Goal: Task Accomplishment & Management: Use online tool/utility

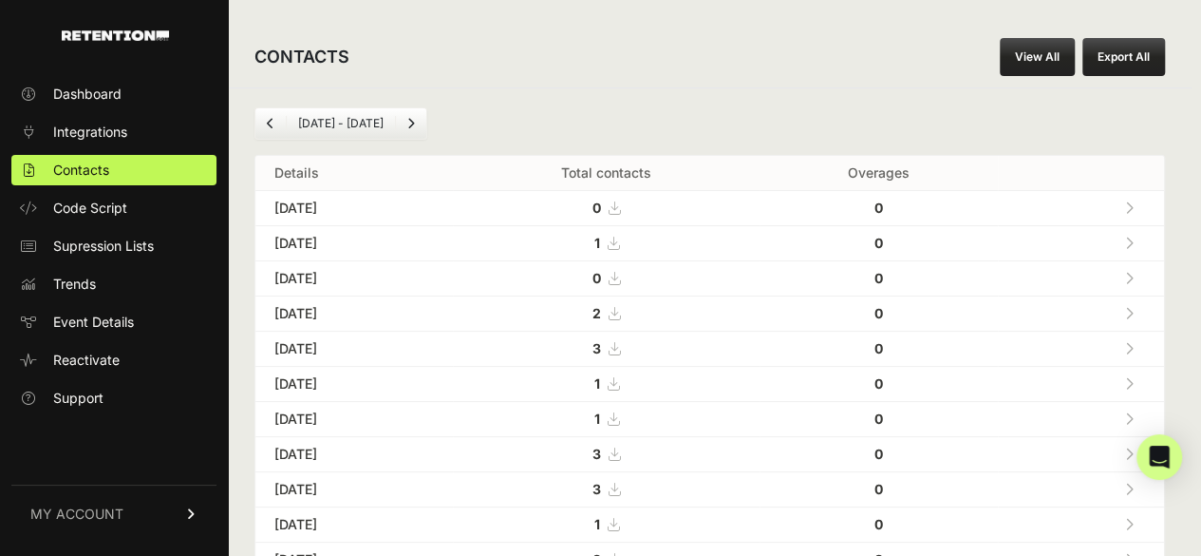
click at [1134, 238] on icon at bounding box center [1129, 242] width 9 height 13
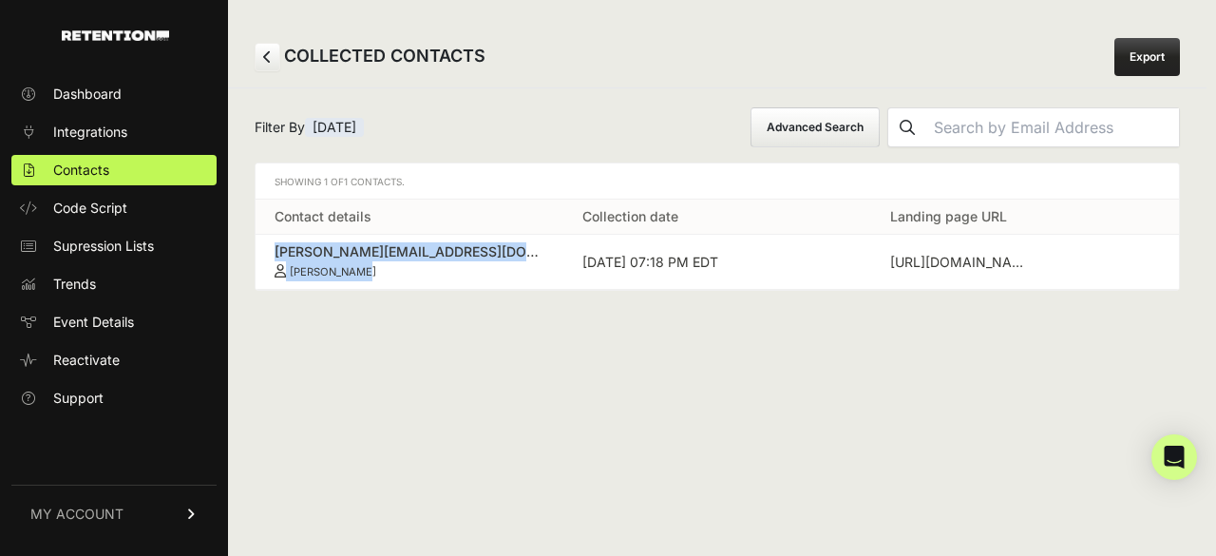
drag, startPoint x: 260, startPoint y: 250, endPoint x: 422, endPoint y: 264, distance: 162.1
click at [422, 264] on td "j.zikmund@yahoo.com Jake Zikmund" at bounding box center [409, 262] width 308 height 55
copy link "j.zikmund@yahoo.com Jake Zikmund"
click at [108, 171] on span "Contacts" at bounding box center [81, 169] width 56 height 19
click at [95, 166] on span "Contacts" at bounding box center [81, 169] width 56 height 19
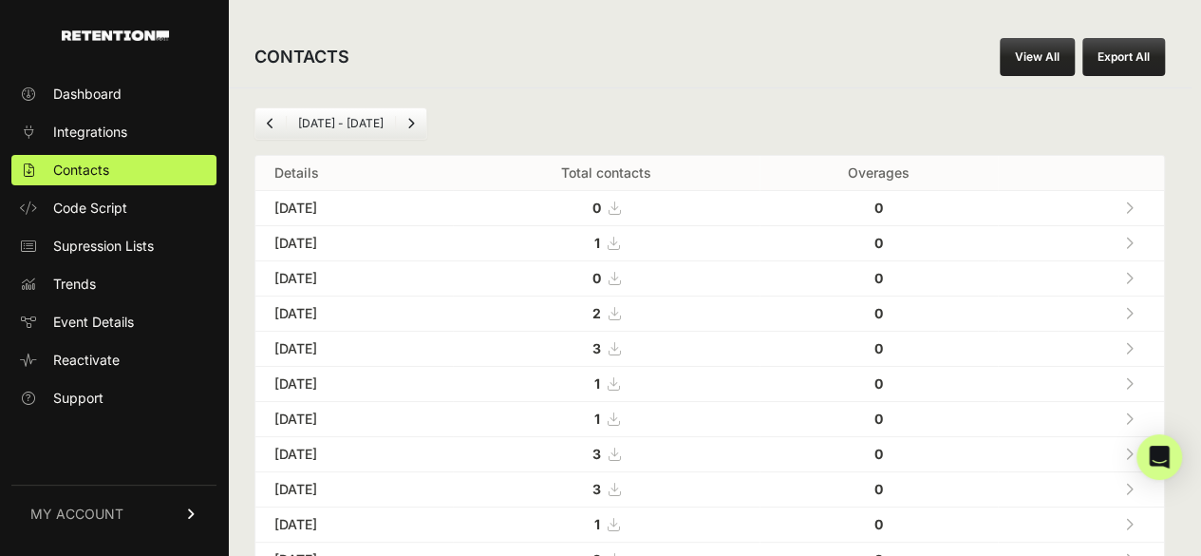
click at [1134, 310] on icon at bounding box center [1129, 313] width 9 height 13
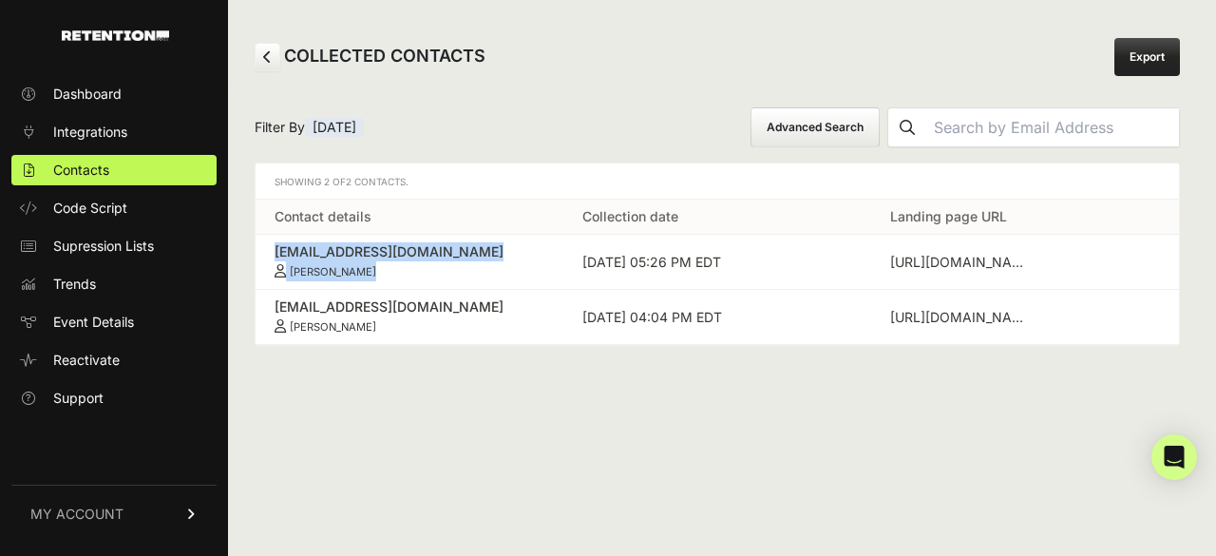
drag, startPoint x: 268, startPoint y: 250, endPoint x: 395, endPoint y: 269, distance: 128.7
click at [395, 269] on td "[EMAIL_ADDRESS][DOMAIN_NAME] [PERSON_NAME]" at bounding box center [409, 262] width 308 height 55
copy link "[EMAIL_ADDRESS][DOMAIN_NAME] [PERSON_NAME]"
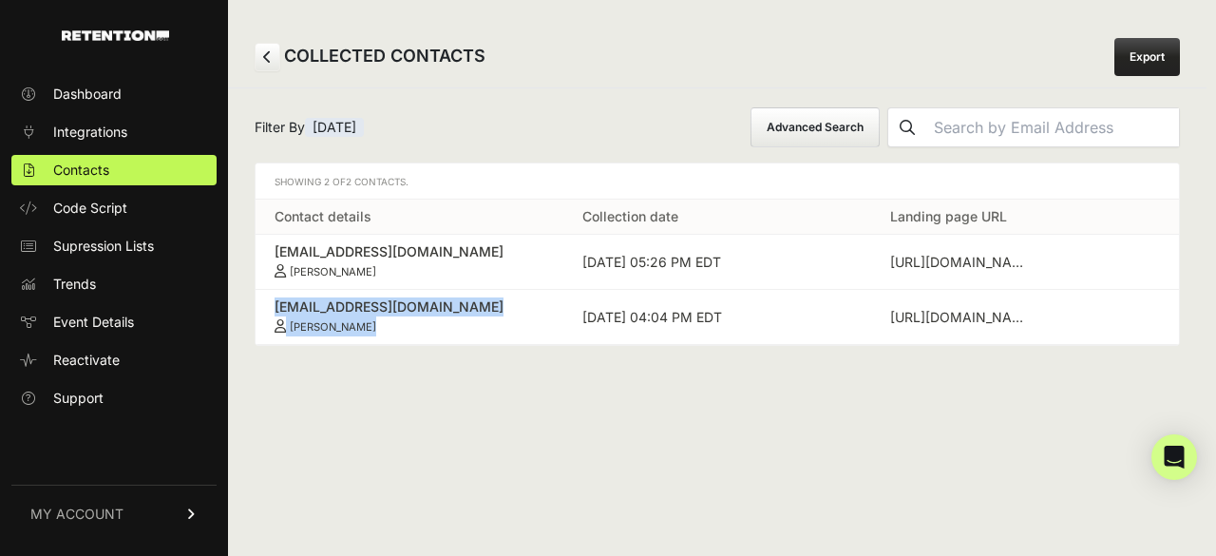
drag, startPoint x: 270, startPoint y: 308, endPoint x: 388, endPoint y: 325, distance: 119.9
click at [388, 325] on td "[EMAIL_ADDRESS][DOMAIN_NAME] [PERSON_NAME]" at bounding box center [409, 317] width 308 height 55
copy link "[EMAIL_ADDRESS][DOMAIN_NAME] [PERSON_NAME]"
click at [110, 167] on link "Contacts" at bounding box center [113, 170] width 205 height 30
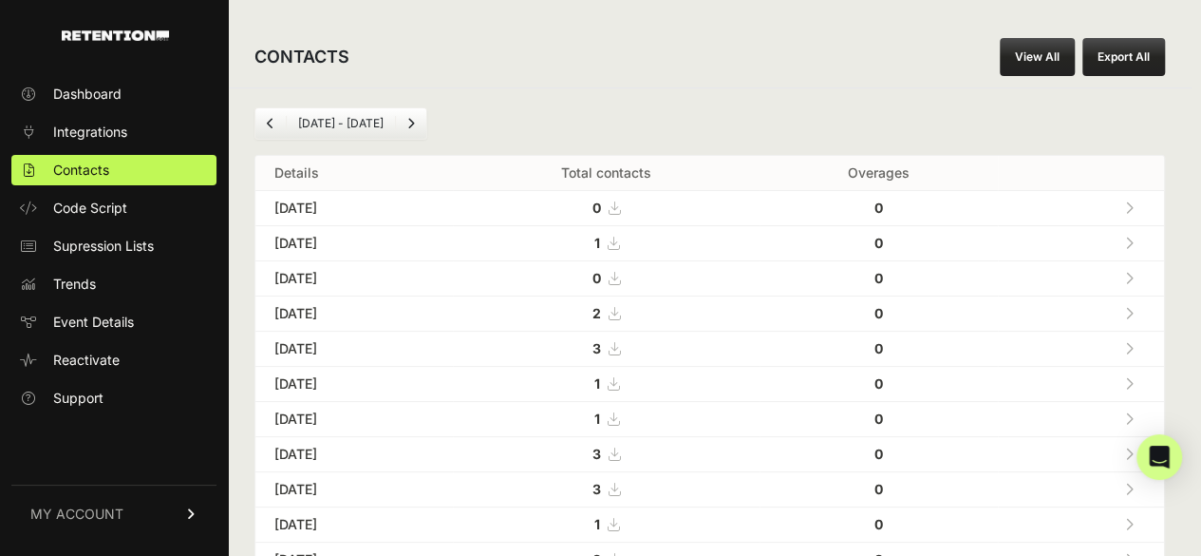
click at [1143, 343] on link at bounding box center [1129, 348] width 31 height 39
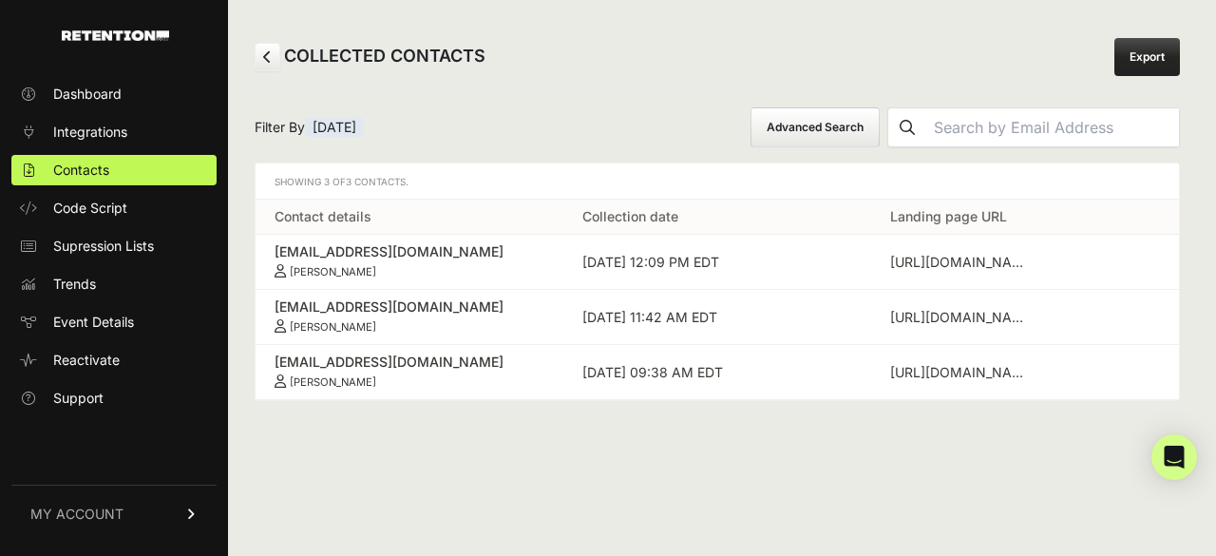
drag, startPoint x: 269, startPoint y: 251, endPoint x: 426, endPoint y: 274, distance: 159.3
click at [426, 274] on td "[EMAIL_ADDRESS][DOMAIN_NAME] [PERSON_NAME]" at bounding box center [409, 262] width 308 height 55
copy link "[EMAIL_ADDRESS][DOMAIN_NAME] [PERSON_NAME]"
drag, startPoint x: 261, startPoint y: 303, endPoint x: 399, endPoint y: 330, distance: 140.4
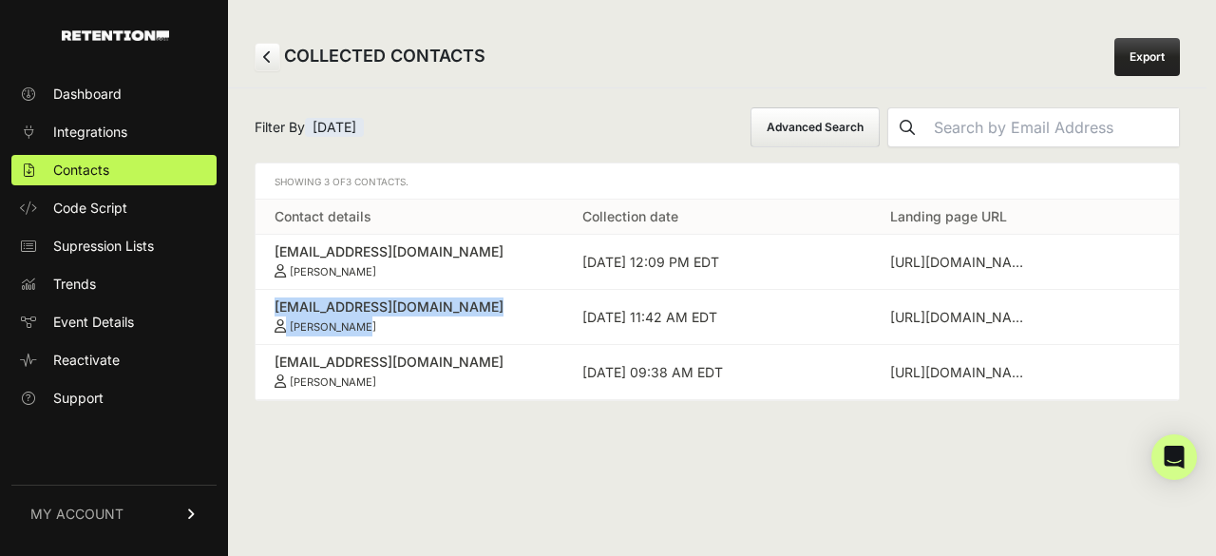
click at [399, 330] on td "[EMAIL_ADDRESS][DOMAIN_NAME] [PERSON_NAME]" at bounding box center [409, 317] width 308 height 55
copy link "[EMAIL_ADDRESS][DOMAIN_NAME] [PERSON_NAME]"
drag, startPoint x: 268, startPoint y: 354, endPoint x: 387, endPoint y: 375, distance: 121.5
click at [387, 375] on td "[EMAIL_ADDRESS][DOMAIN_NAME] [PERSON_NAME]" at bounding box center [409, 372] width 308 height 55
copy link "[EMAIL_ADDRESS][DOMAIN_NAME] [PERSON_NAME]"
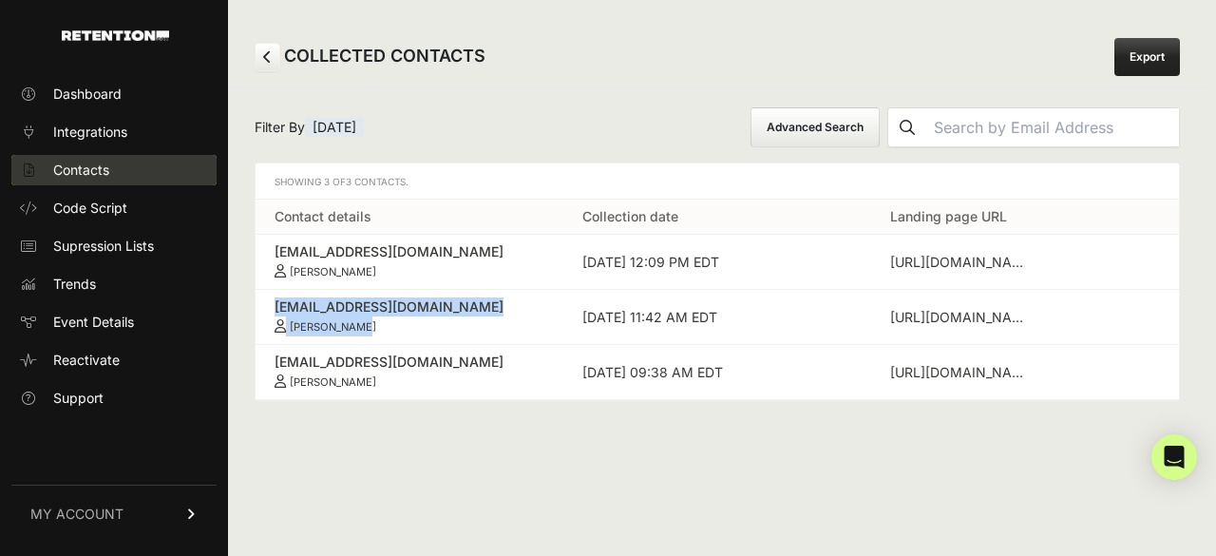
click at [96, 161] on span "Contacts" at bounding box center [81, 169] width 56 height 19
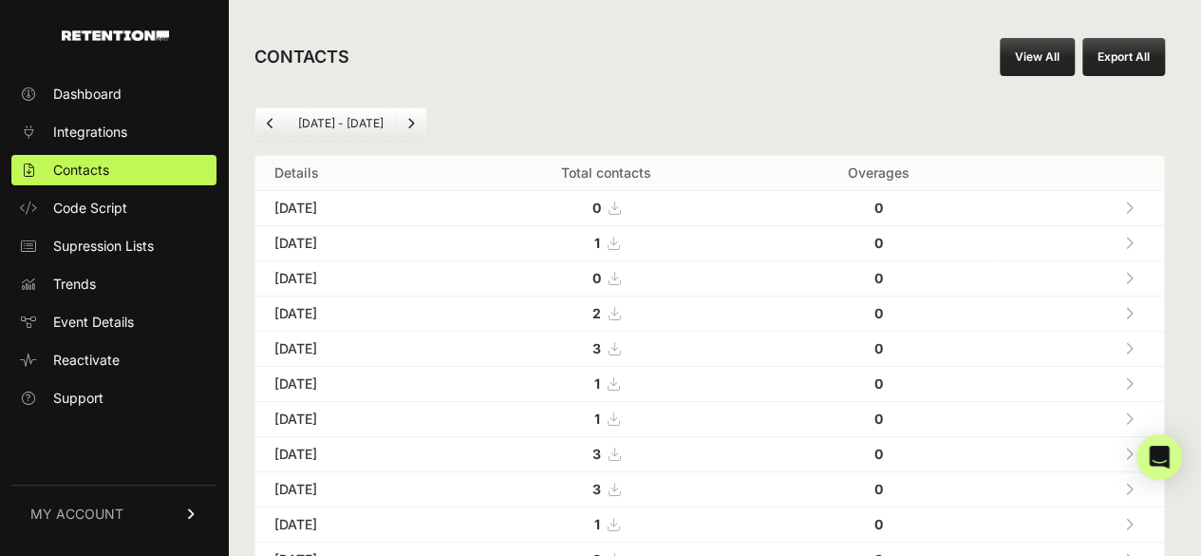
click at [350, 345] on td "[DATE]" at bounding box center [354, 348] width 198 height 35
click at [1145, 344] on link at bounding box center [1129, 348] width 31 height 39
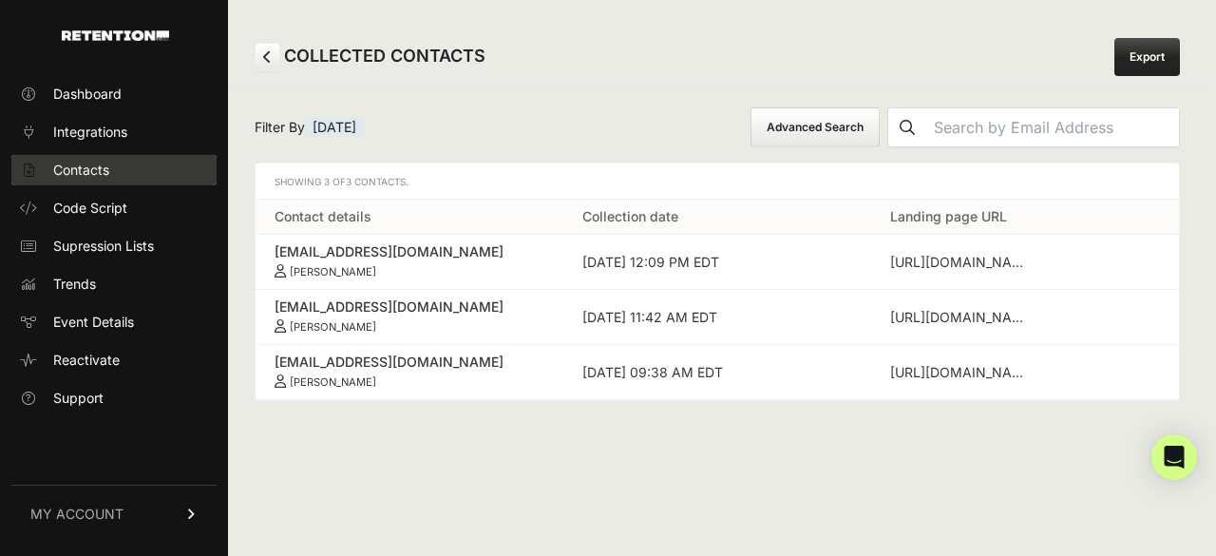
click at [88, 160] on link "Contacts" at bounding box center [113, 170] width 205 height 30
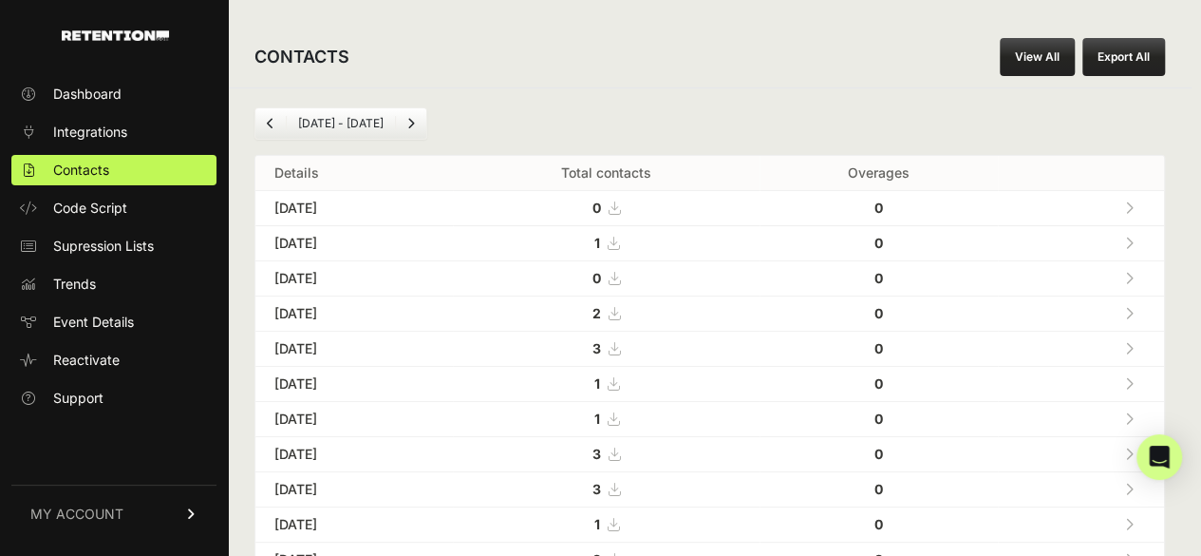
click at [1134, 379] on icon at bounding box center [1129, 383] width 9 height 13
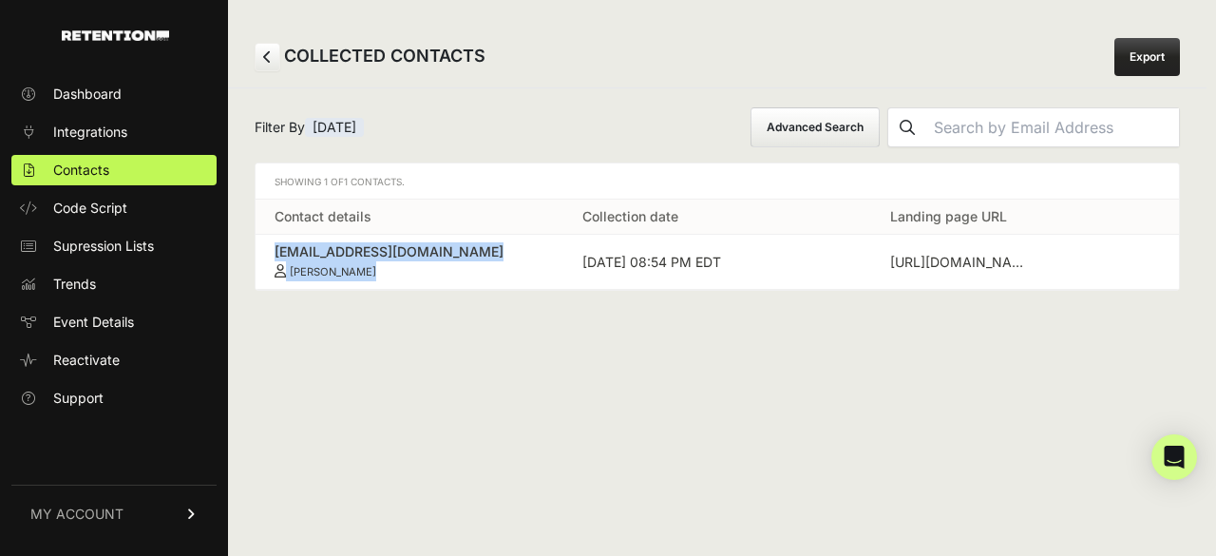
drag, startPoint x: 266, startPoint y: 250, endPoint x: 368, endPoint y: 267, distance: 104.0
click at [368, 267] on td "[EMAIL_ADDRESS][DOMAIN_NAME] [PERSON_NAME]" at bounding box center [409, 262] width 308 height 55
copy link "[EMAIL_ADDRESS][DOMAIN_NAME] [PERSON_NAME]"
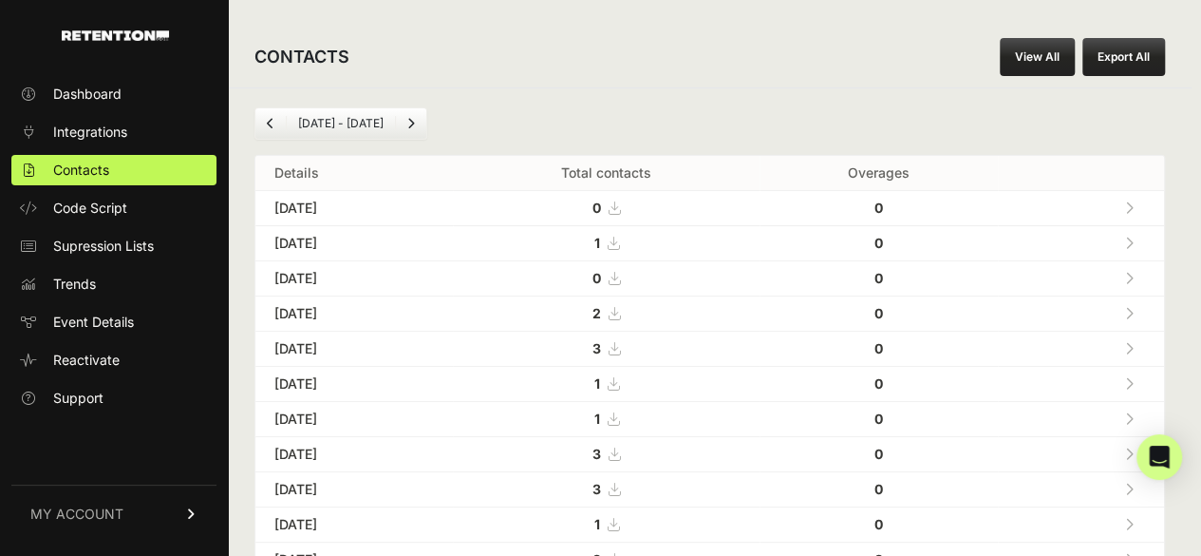
click at [1134, 413] on icon at bounding box center [1129, 418] width 9 height 13
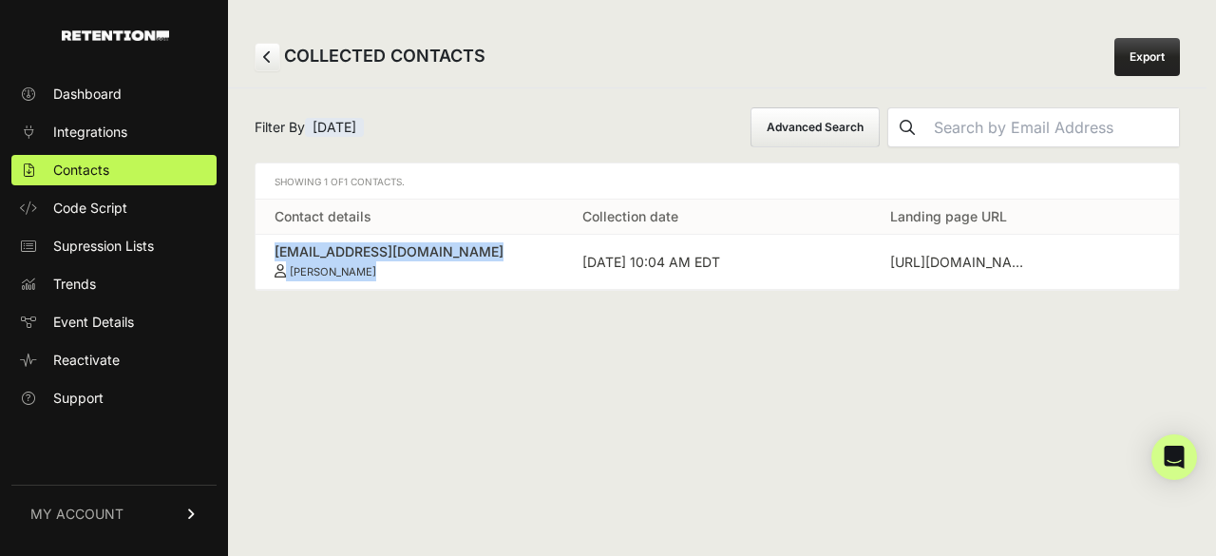
drag, startPoint x: 268, startPoint y: 246, endPoint x: 404, endPoint y: 270, distance: 137.9
click at [404, 270] on td "[EMAIL_ADDRESS][DOMAIN_NAME] [PERSON_NAME]" at bounding box center [409, 262] width 308 height 55
copy link "[EMAIL_ADDRESS][DOMAIN_NAME] [PERSON_NAME]"
click at [77, 171] on span "Contacts" at bounding box center [81, 169] width 56 height 19
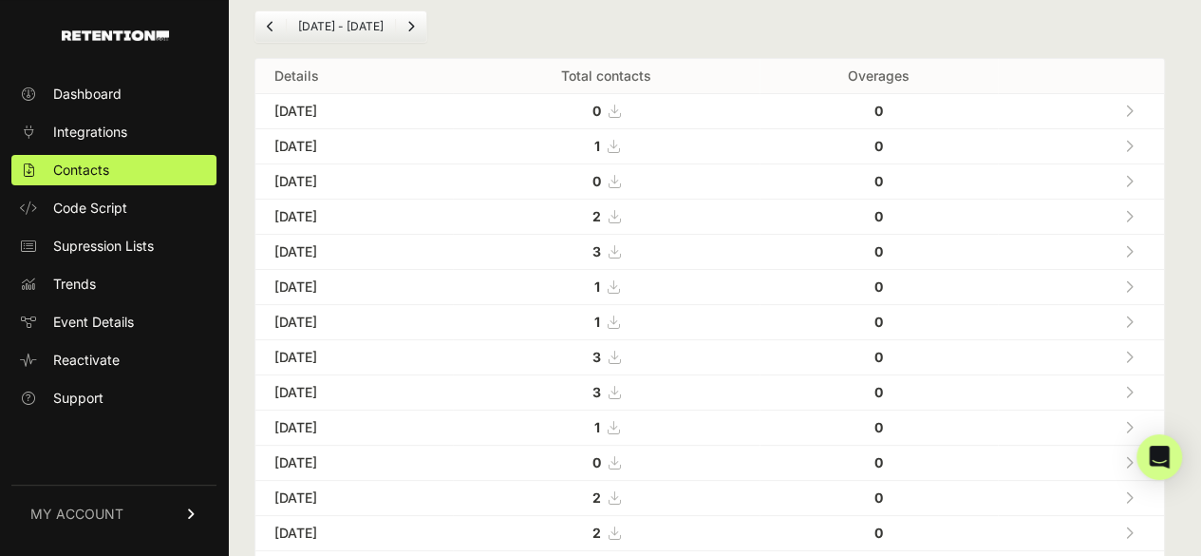
scroll to position [95, 0]
click at [1134, 354] on icon at bounding box center [1129, 358] width 9 height 13
click at [1134, 352] on icon at bounding box center [1129, 358] width 9 height 13
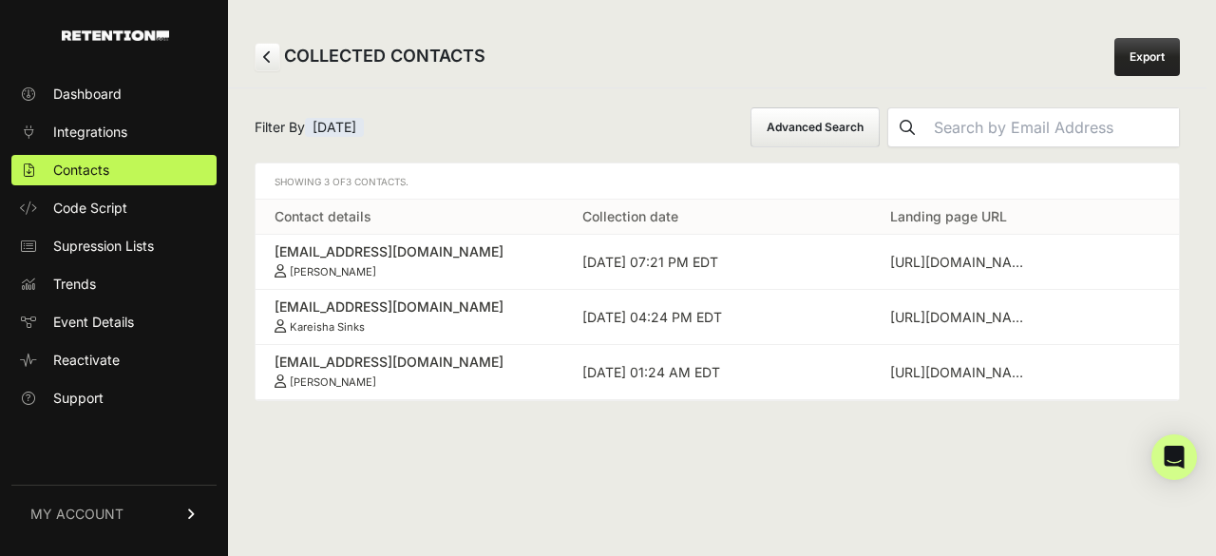
drag, startPoint x: 263, startPoint y: 248, endPoint x: 436, endPoint y: 266, distance: 173.8
click at [436, 266] on td "[EMAIL_ADDRESS][DOMAIN_NAME] [PERSON_NAME]" at bounding box center [409, 262] width 308 height 55
copy link "valorie88mendoza@gmail.com Valorie Mendoza"
click at [136, 168] on link "Contacts" at bounding box center [113, 170] width 205 height 30
